Goal: Find contact information: Find contact information

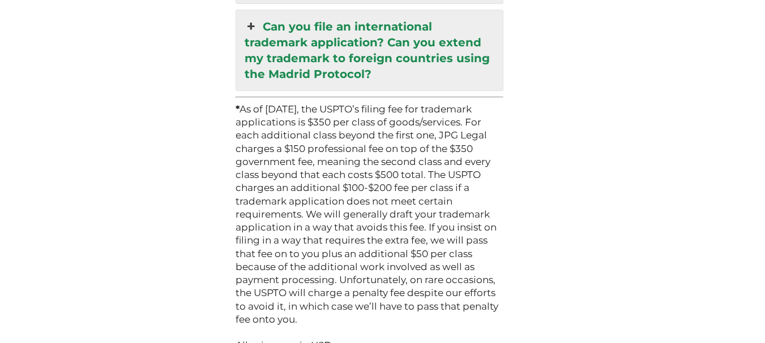
scroll to position [3450, 0]
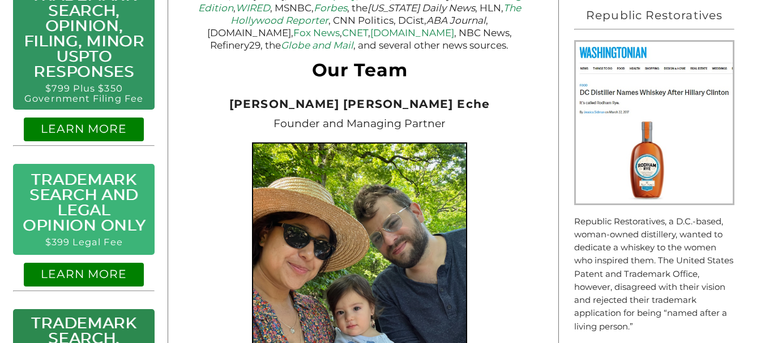
scroll to position [453, 0]
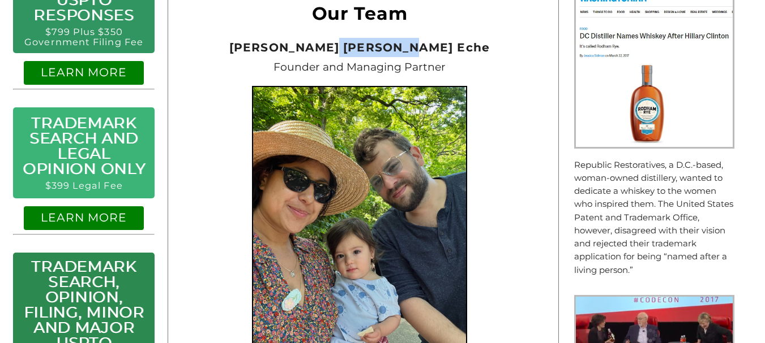
drag, startPoint x: 424, startPoint y: 36, endPoint x: 370, endPoint y: 39, distance: 54.4
click at [370, 39] on h2 "Jeremy Peter Green Eche" at bounding box center [359, 47] width 336 height 19
copy span "Green Eche"
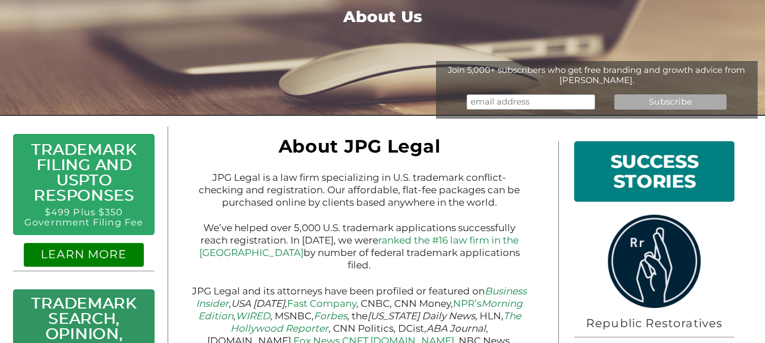
scroll to position [0, 0]
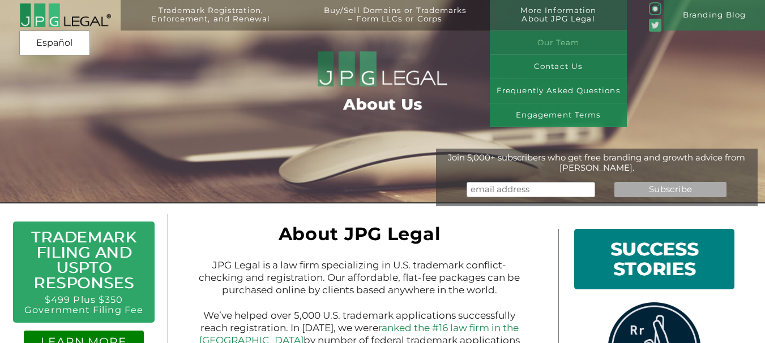
click at [561, 46] on link "Our Team" at bounding box center [557, 43] width 137 height 24
click at [553, 57] on link "Contact Us" at bounding box center [557, 67] width 137 height 24
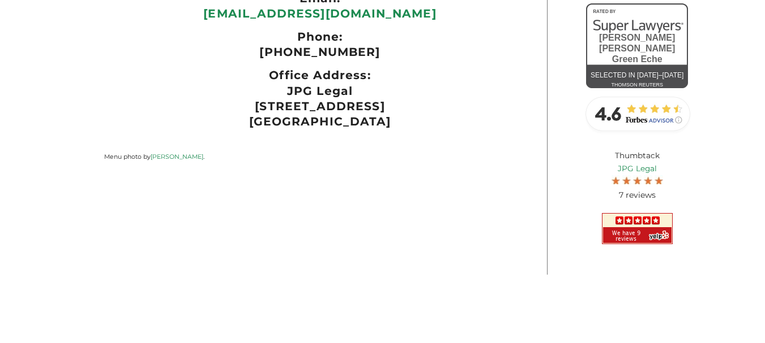
scroll to position [329, 0]
